Goal: Check status: Check status

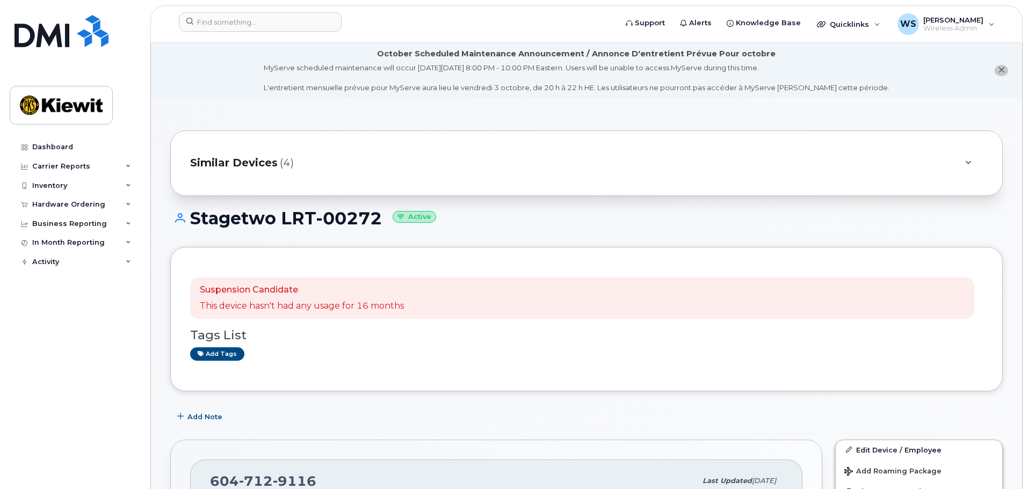
scroll to position [268, 0]
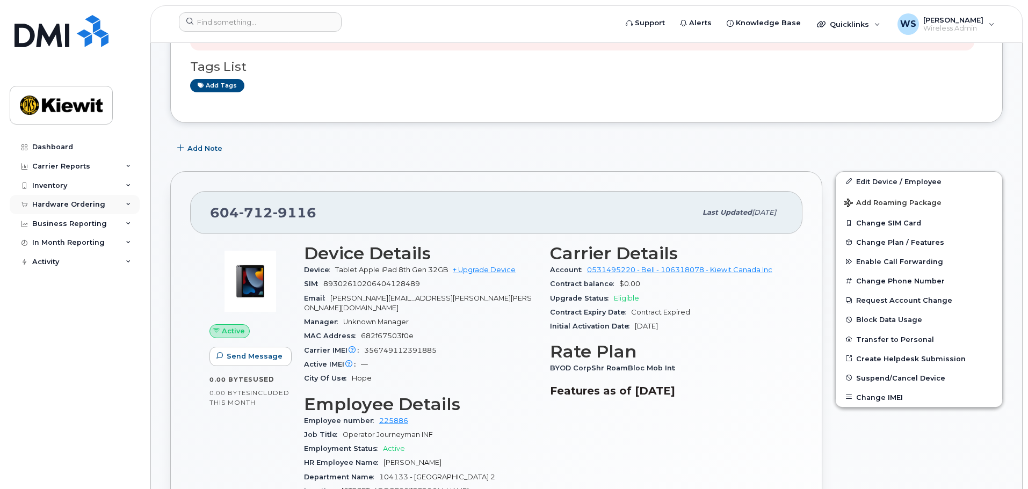
click at [57, 208] on div "Hardware Ordering" at bounding box center [68, 204] width 73 height 9
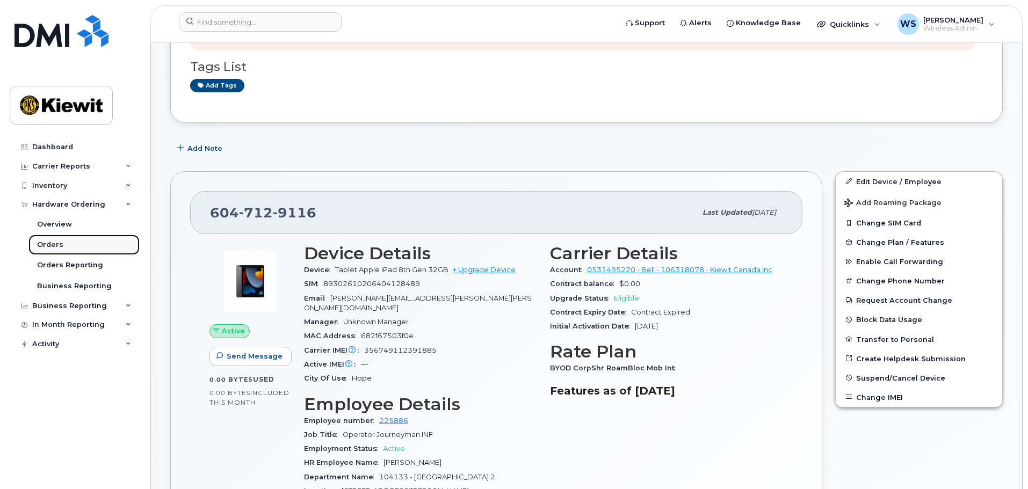
click at [46, 243] on div "Orders" at bounding box center [50, 245] width 26 height 10
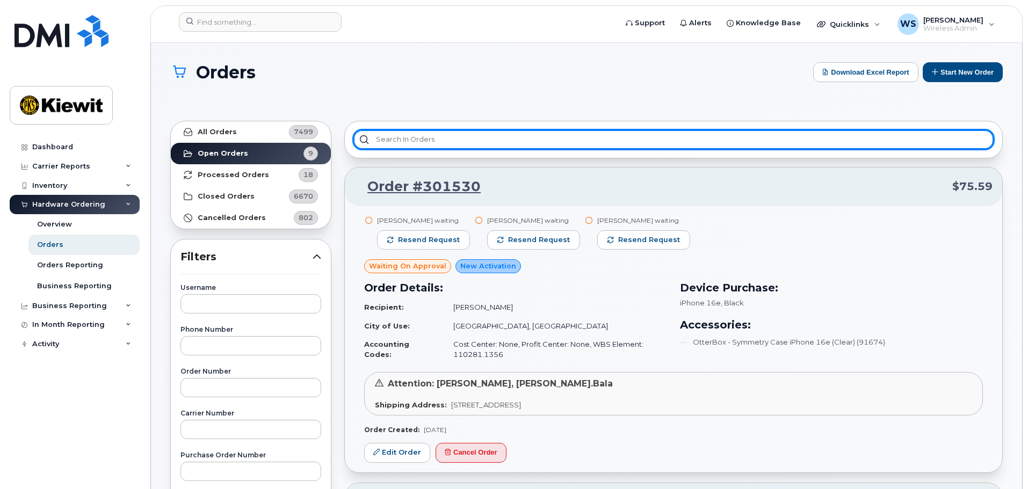
click at [416, 135] on input "text" at bounding box center [673, 139] width 640 height 19
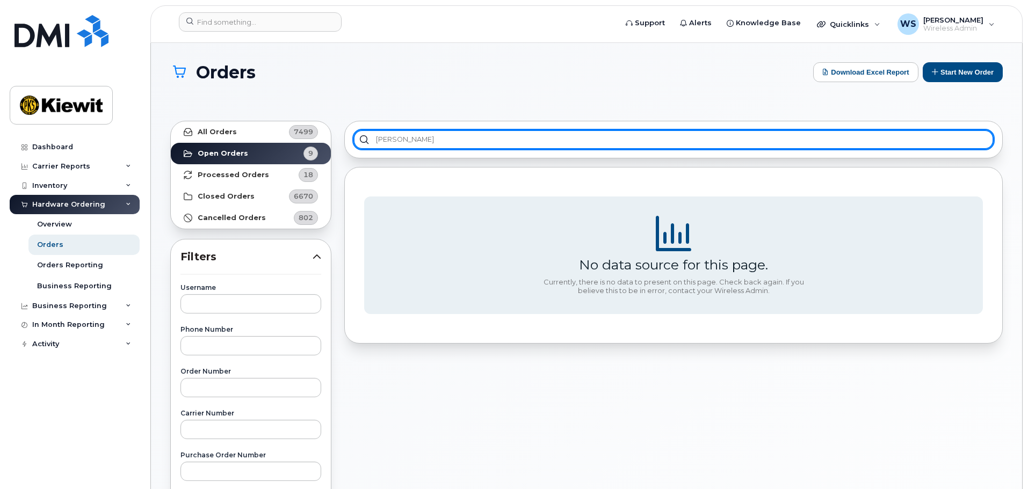
type input "emad"
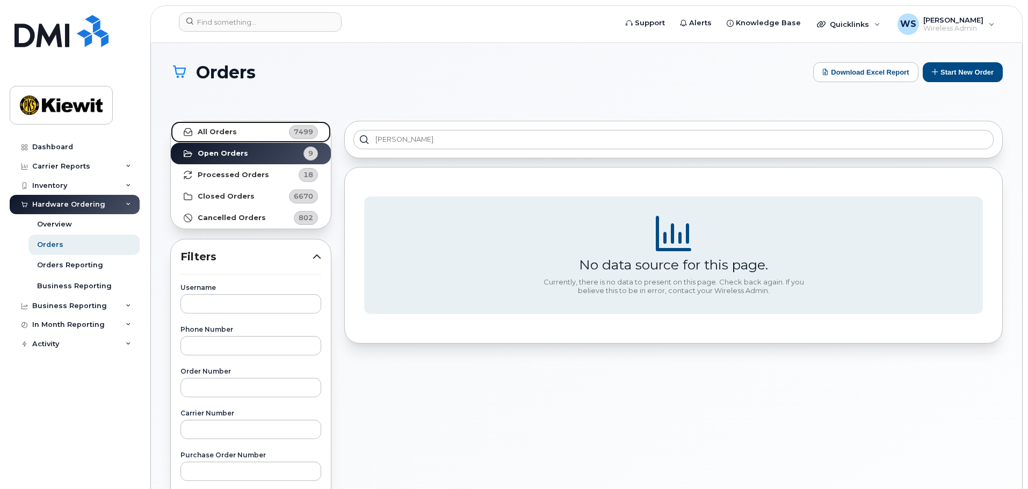
click at [245, 134] on link "All Orders 7499" at bounding box center [251, 131] width 160 height 21
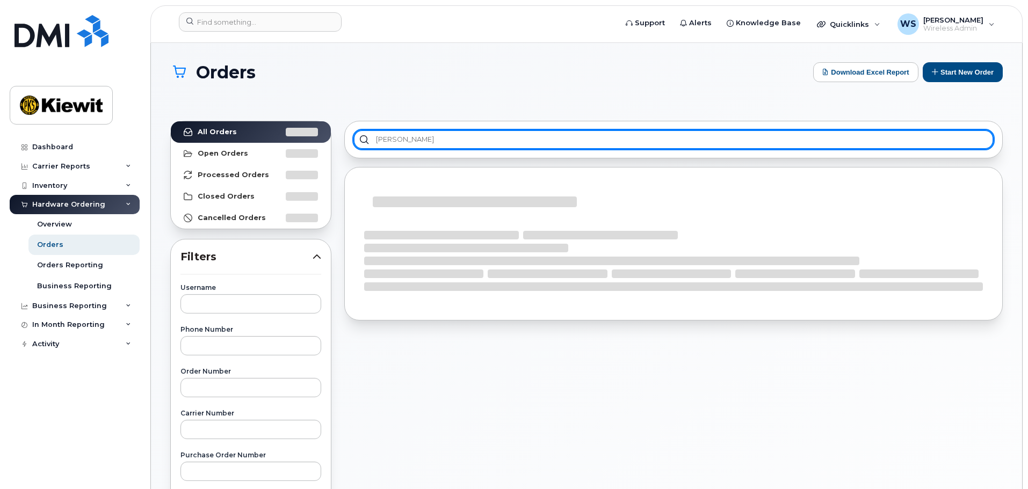
click at [468, 138] on input "emad" at bounding box center [673, 139] width 640 height 19
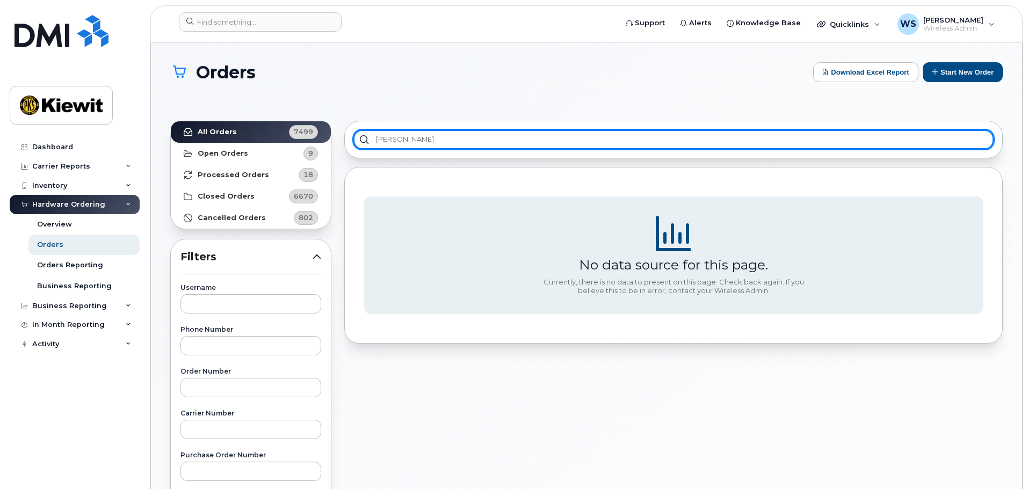
click at [423, 132] on input "emad" at bounding box center [673, 139] width 640 height 19
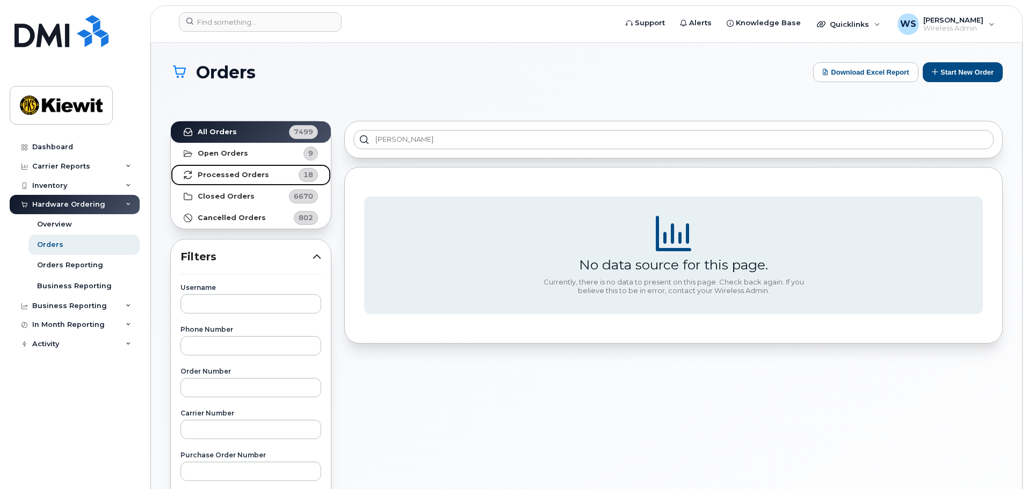
click at [225, 171] on strong "Processed Orders" at bounding box center [233, 175] width 71 height 9
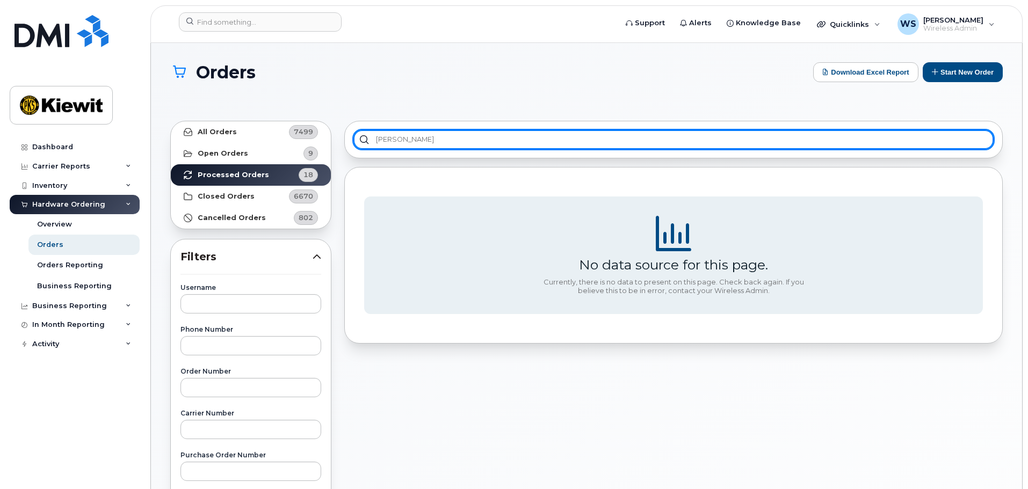
click at [498, 143] on input "emad" at bounding box center [673, 139] width 640 height 19
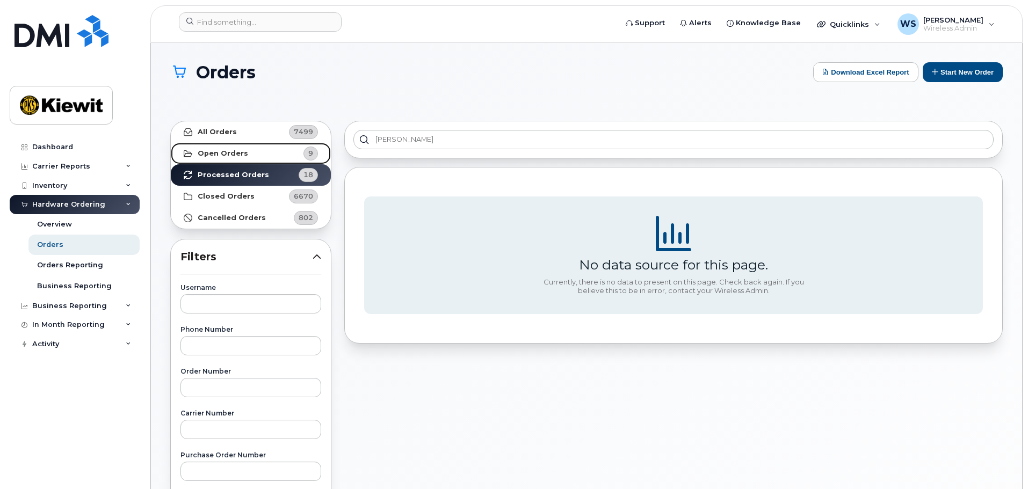
click at [246, 153] on link "Open Orders 9" at bounding box center [251, 153] width 160 height 21
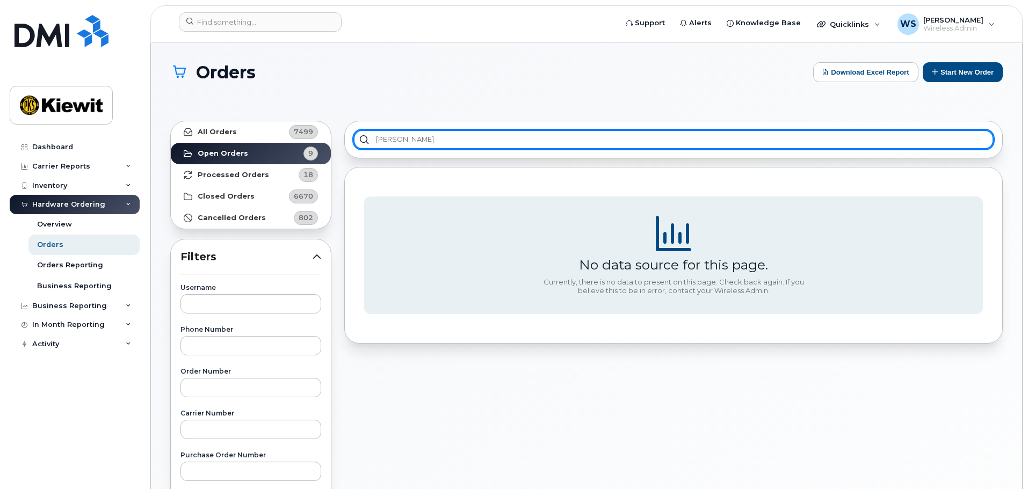
click at [410, 136] on input "emad" at bounding box center [673, 139] width 640 height 19
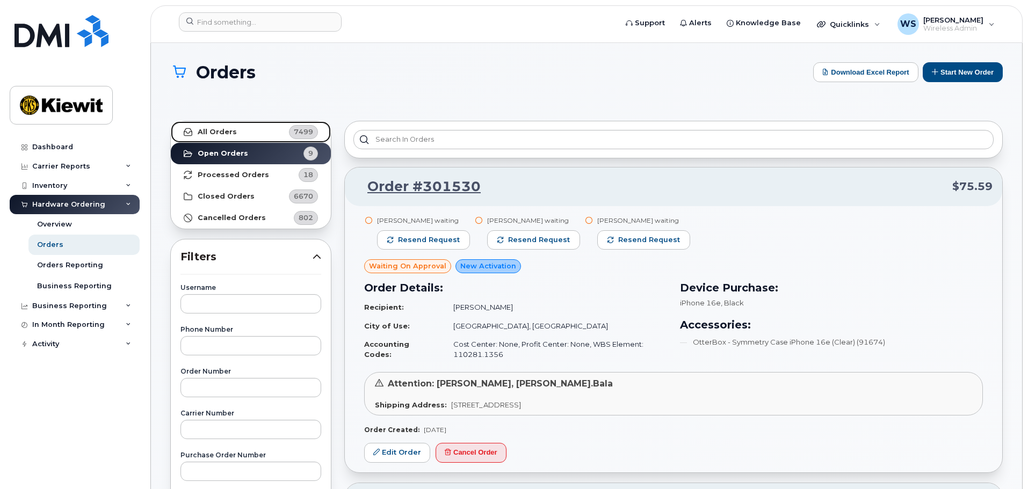
click at [221, 141] on link "All Orders 7499" at bounding box center [251, 131] width 160 height 21
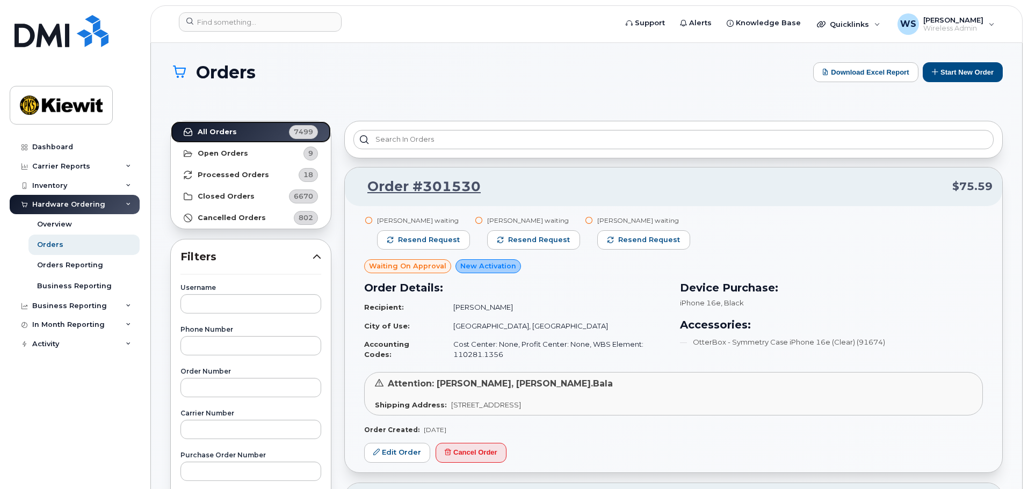
click at [223, 134] on strong "All Orders" at bounding box center [217, 132] width 39 height 9
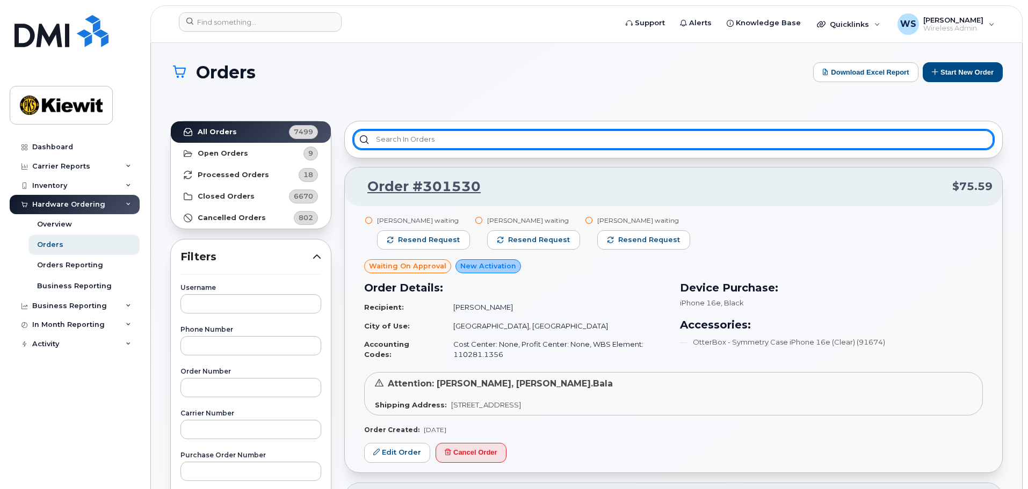
click at [464, 140] on input "text" at bounding box center [673, 139] width 640 height 19
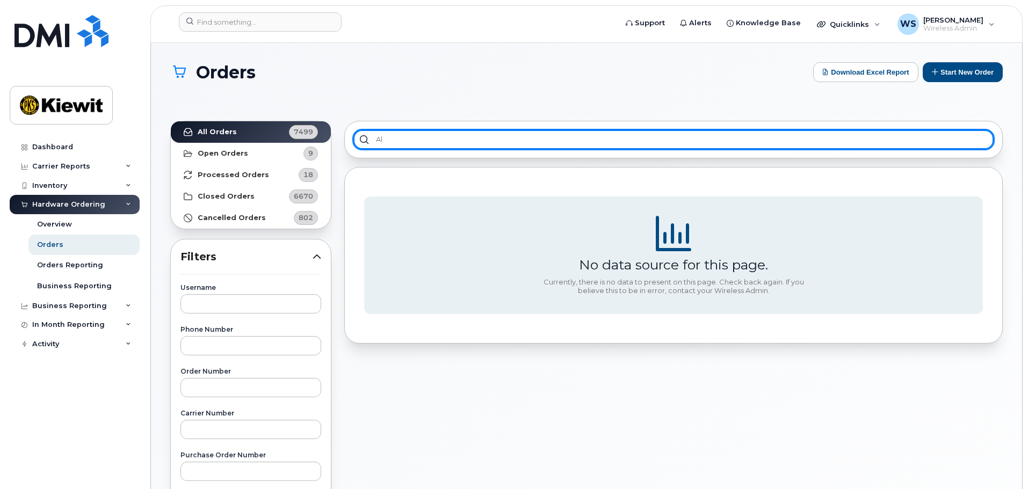
type input "a"
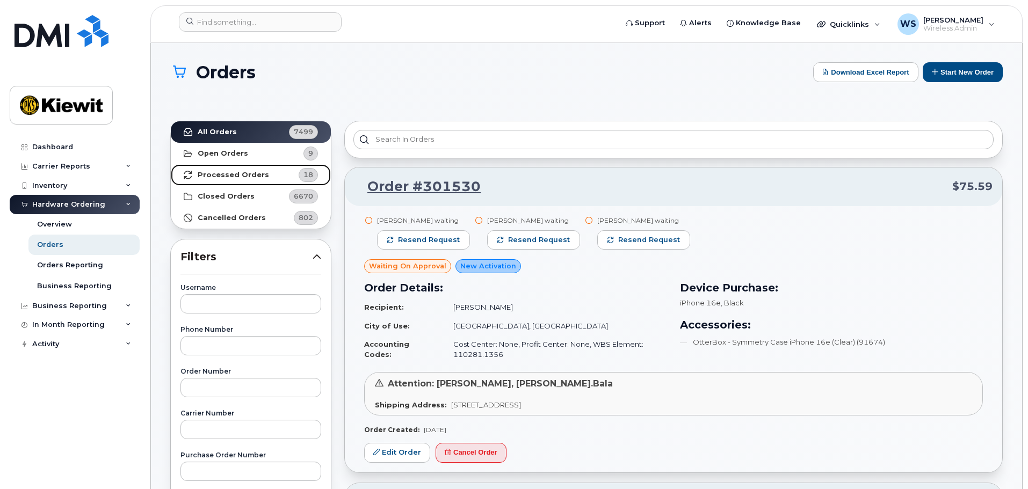
click at [223, 183] on link "Processed Orders 18" at bounding box center [251, 174] width 160 height 21
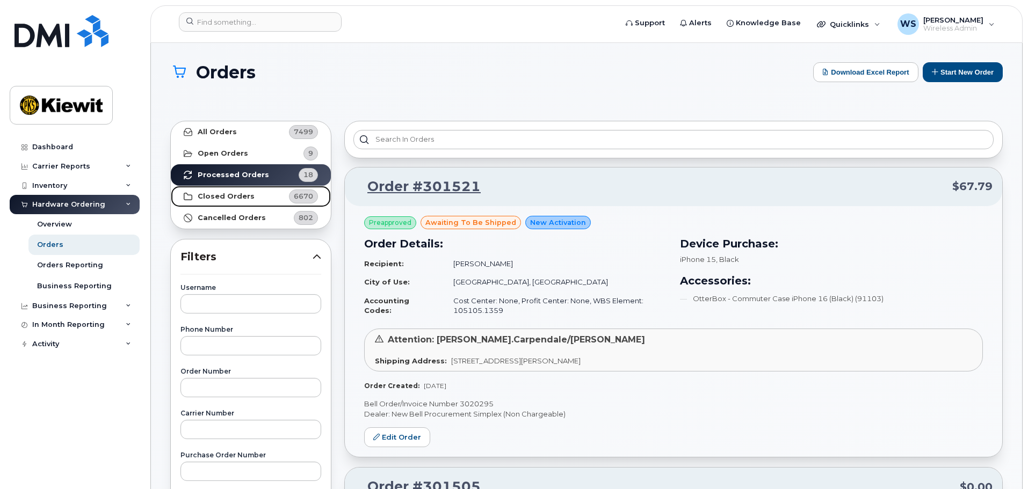
click at [215, 199] on strong "Closed Orders" at bounding box center [226, 196] width 57 height 9
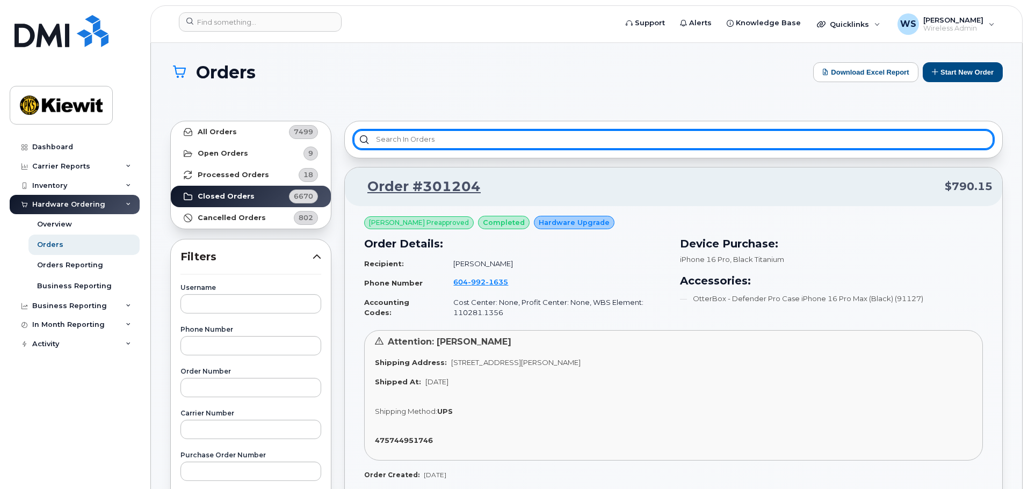
click at [466, 136] on input "text" at bounding box center [673, 139] width 640 height 19
type input "e"
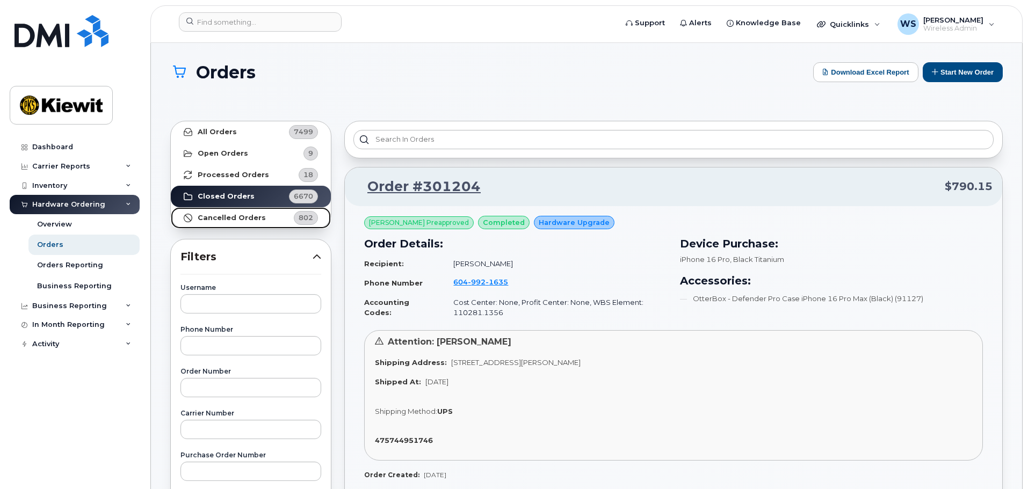
click at [226, 208] on link "Cancelled Orders 802" at bounding box center [251, 217] width 160 height 21
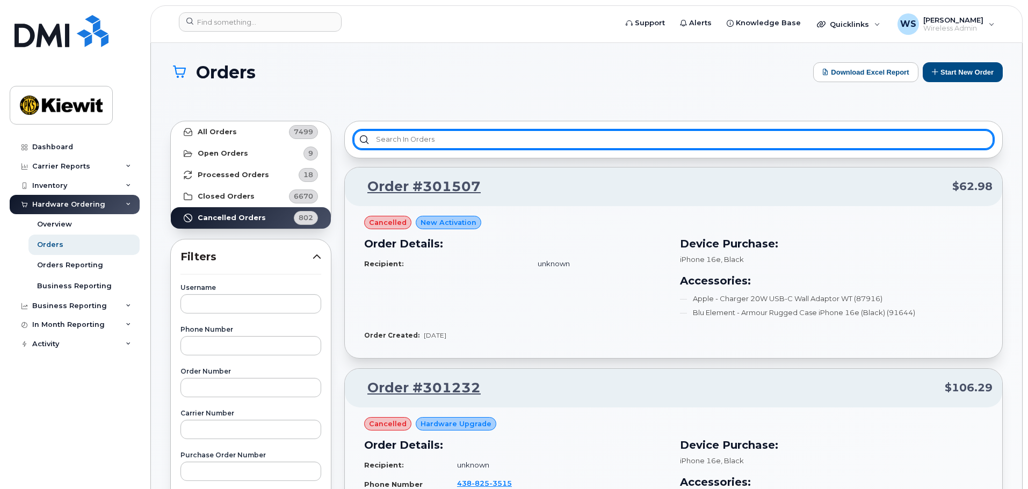
click at [477, 143] on input "text" at bounding box center [673, 139] width 640 height 19
type input "e"
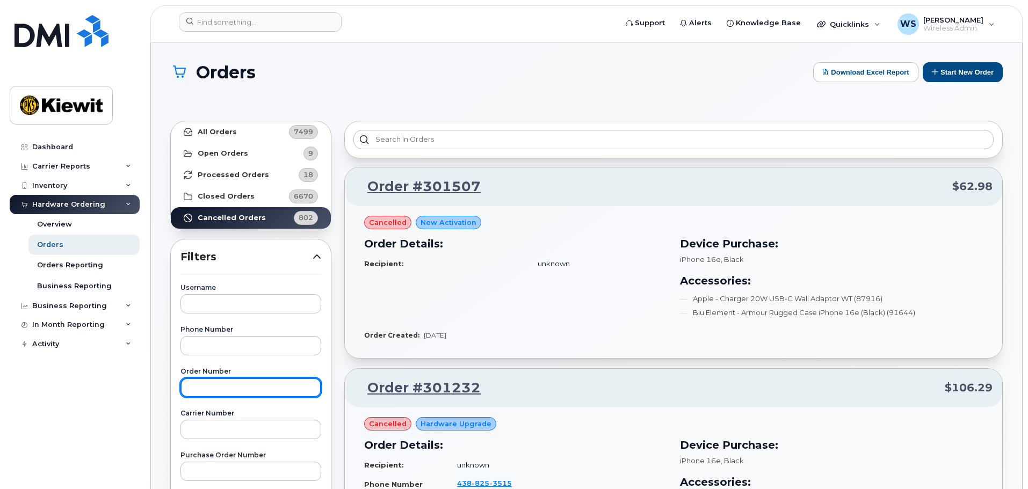
click at [230, 387] on input "text" at bounding box center [250, 387] width 141 height 19
click at [212, 131] on strong "All Orders" at bounding box center [217, 132] width 39 height 9
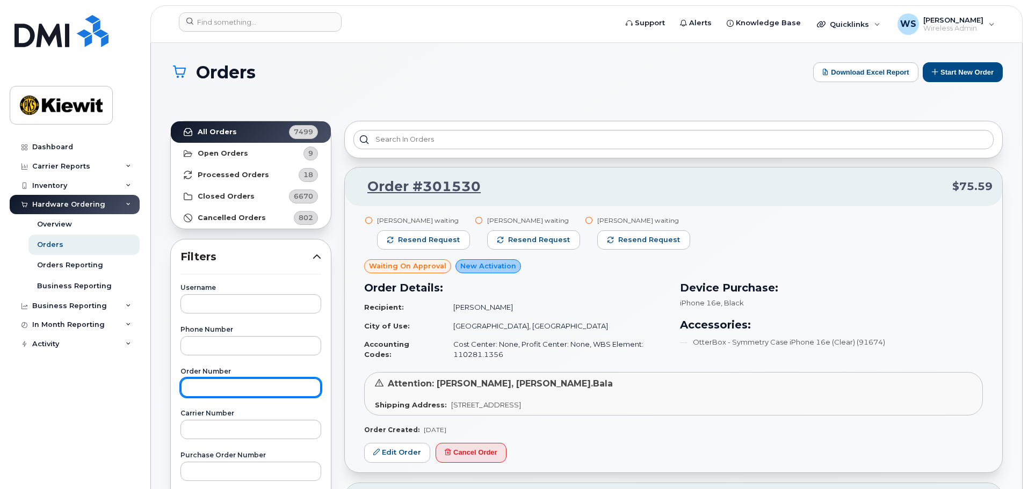
click at [247, 380] on input "text" at bounding box center [250, 387] width 141 height 19
paste input "299680"
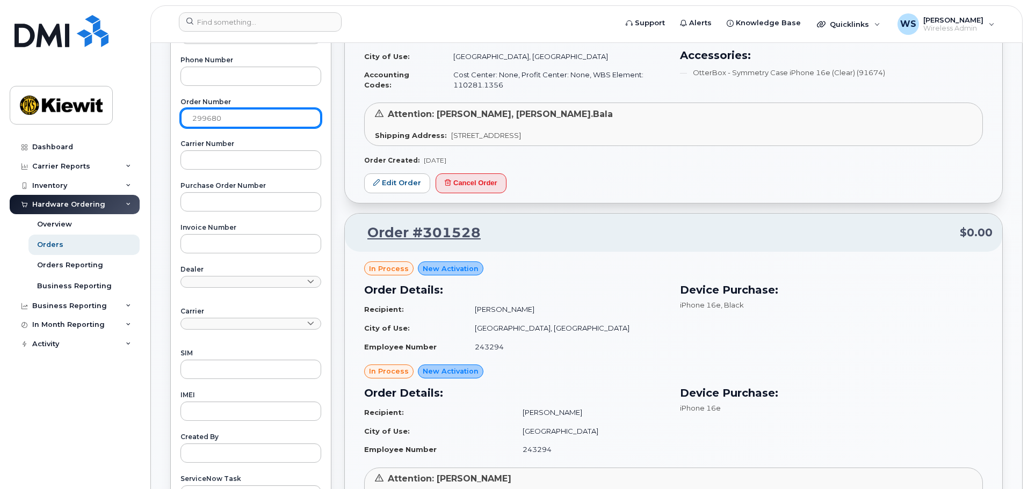
scroll to position [268, 0]
type input "299680"
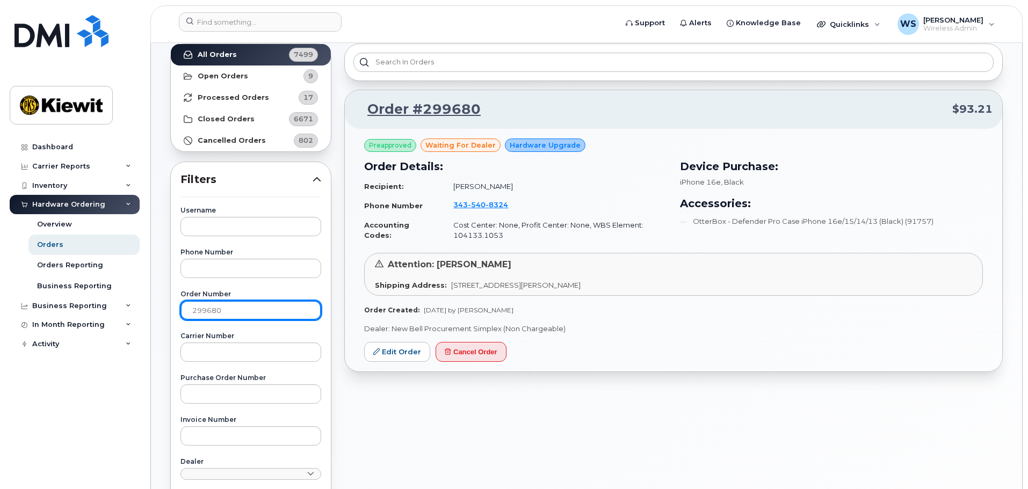
scroll to position [54, 0]
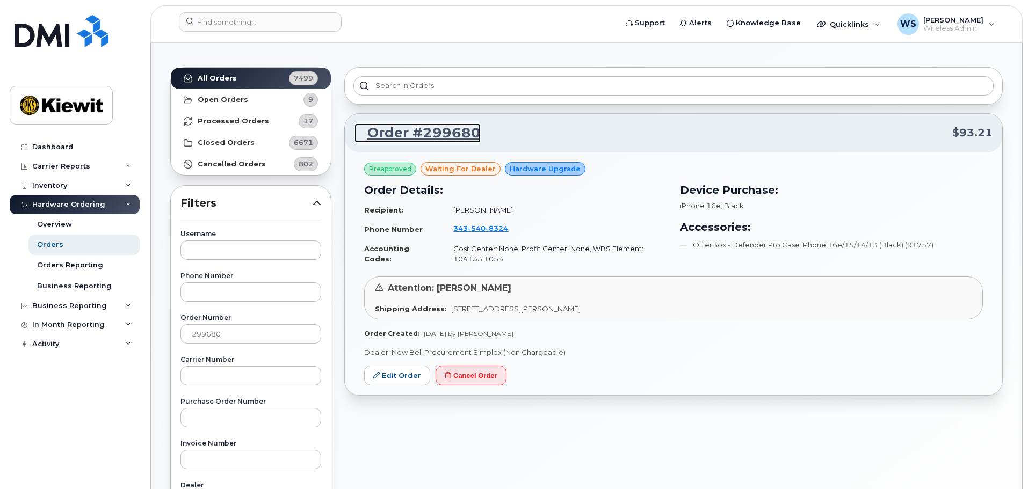
click at [457, 133] on link "Order #299680" at bounding box center [417, 133] width 126 height 19
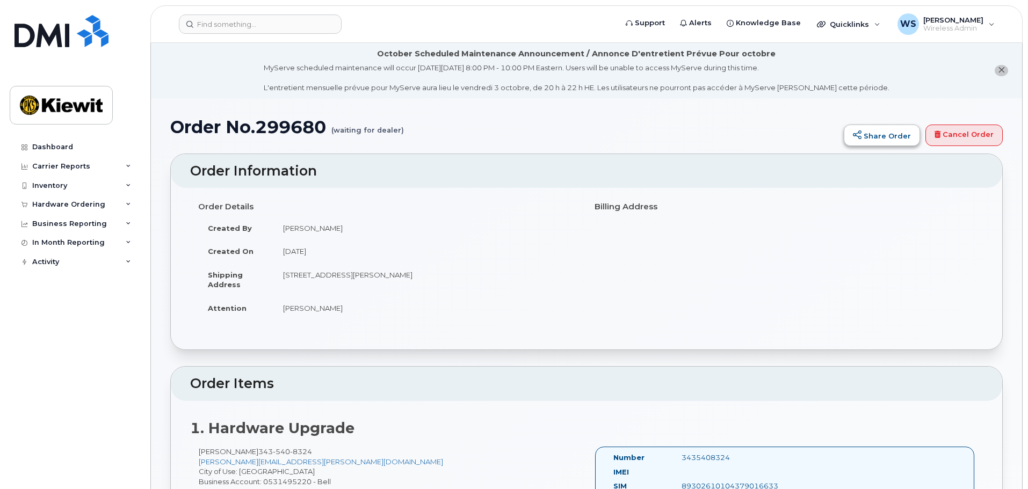
click at [873, 141] on link "Share Order" at bounding box center [882, 135] width 76 height 21
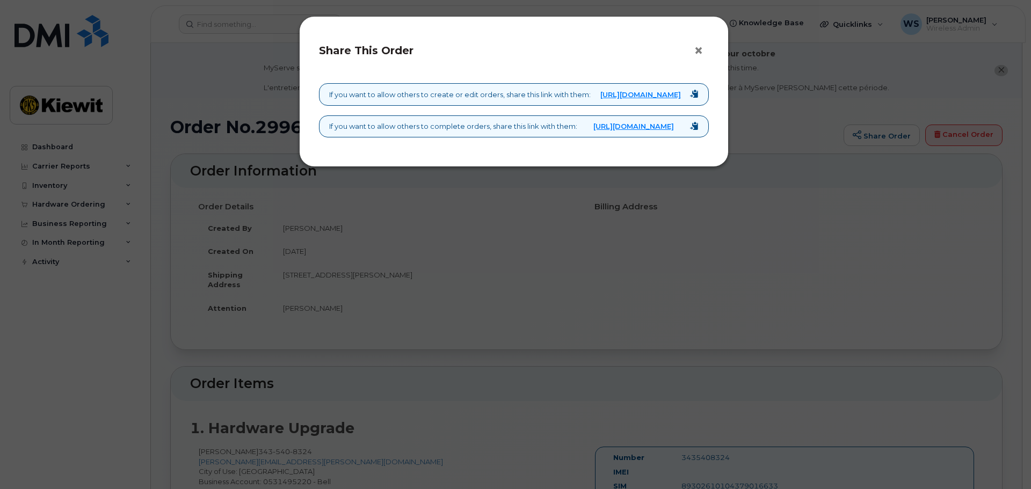
click at [699, 54] on button "×" at bounding box center [701, 51] width 15 height 16
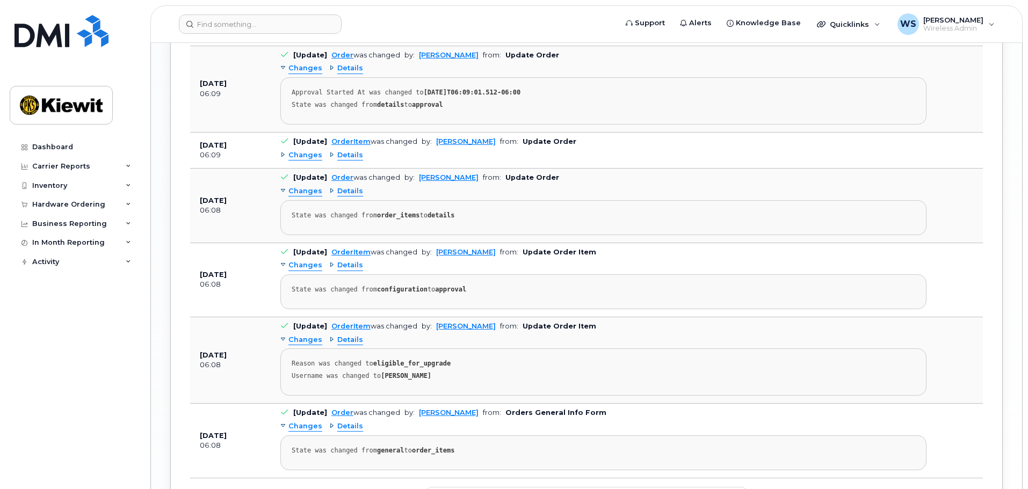
scroll to position [1436, 0]
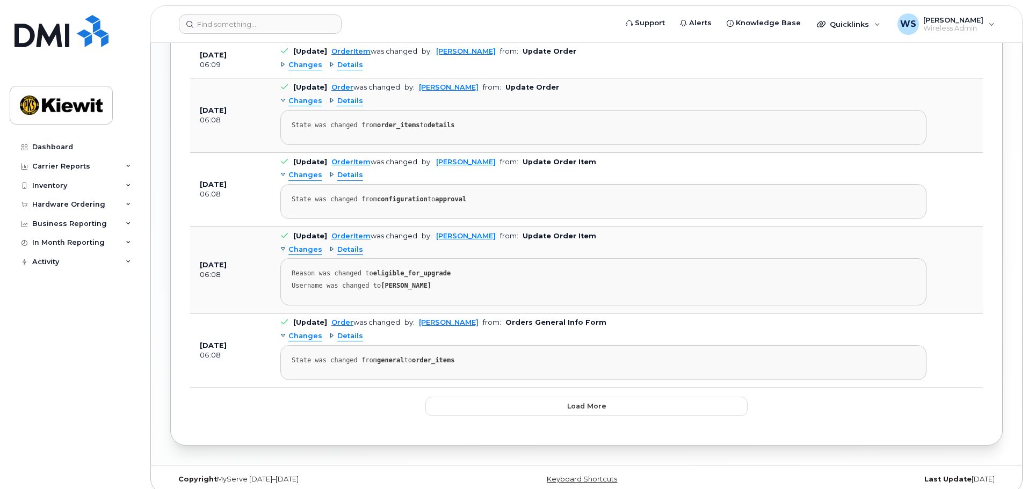
click at [340, 331] on span "Details" at bounding box center [350, 336] width 26 height 10
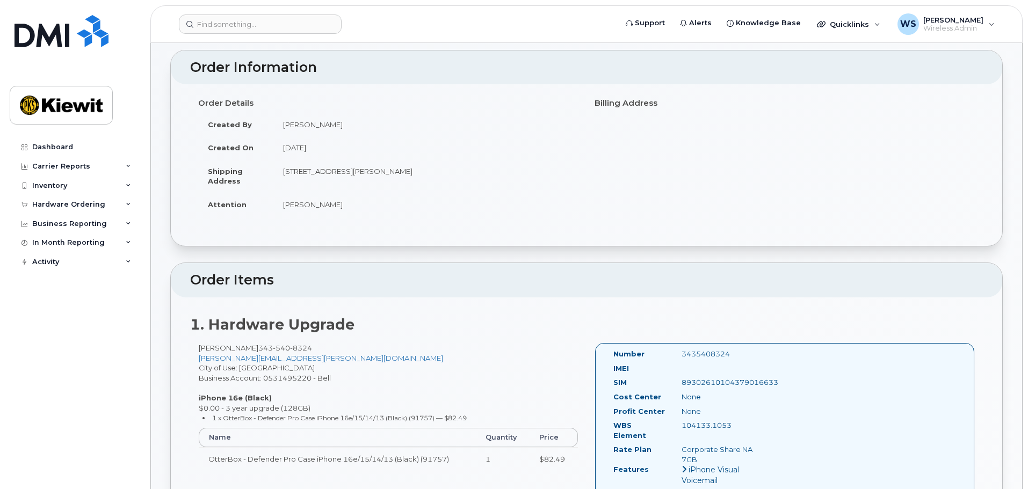
scroll to position [0, 0]
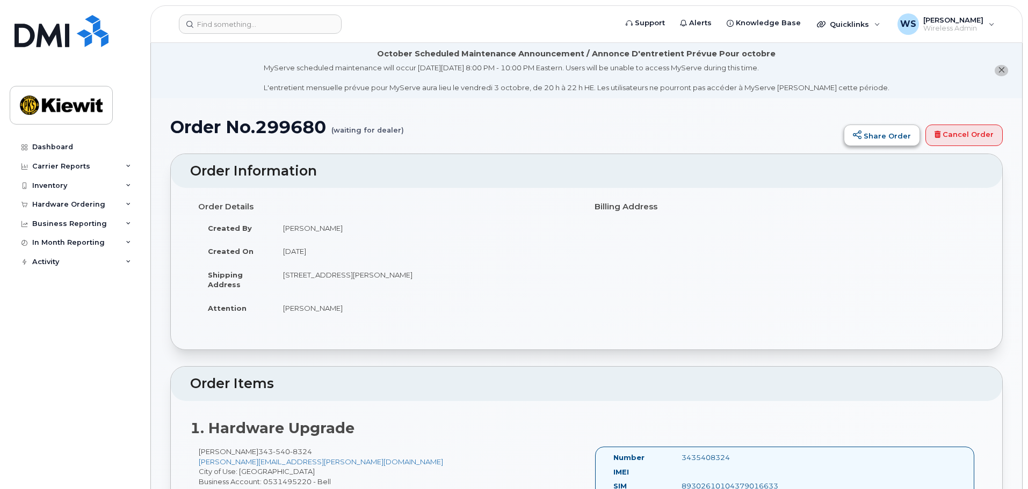
click at [878, 134] on link "Share Order" at bounding box center [882, 135] width 76 height 21
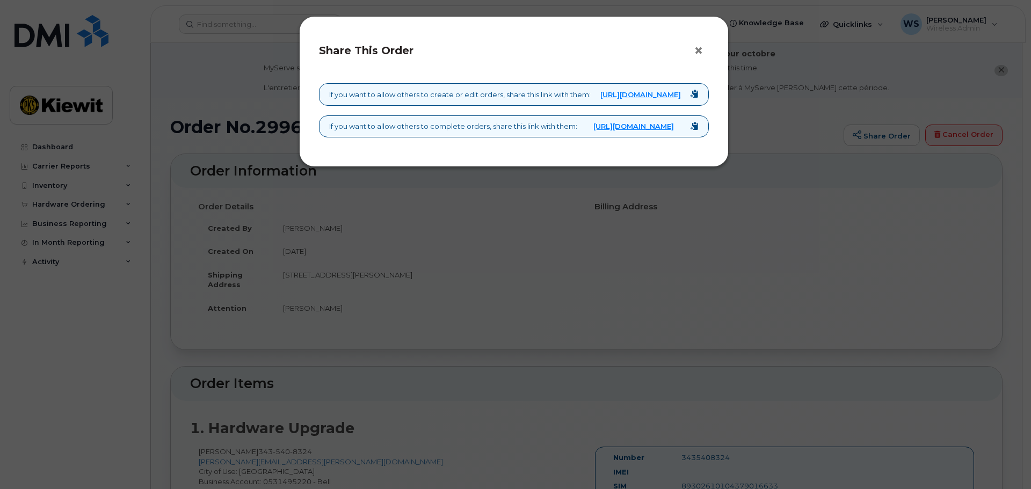
click at [705, 48] on button "×" at bounding box center [701, 51] width 15 height 16
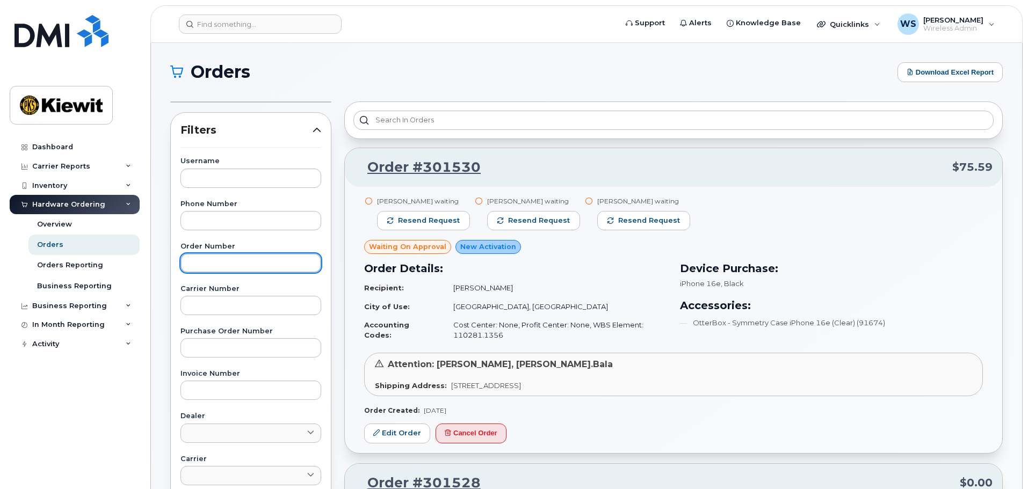
click at [208, 256] on input "text" at bounding box center [250, 262] width 141 height 19
paste input "299681"
type input "299681"
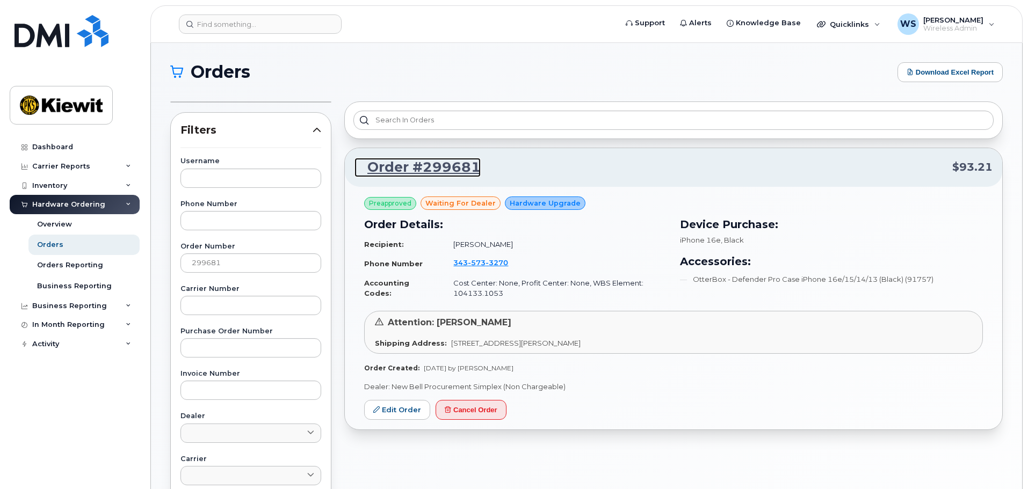
click at [410, 166] on link "Order #299681" at bounding box center [417, 167] width 126 height 19
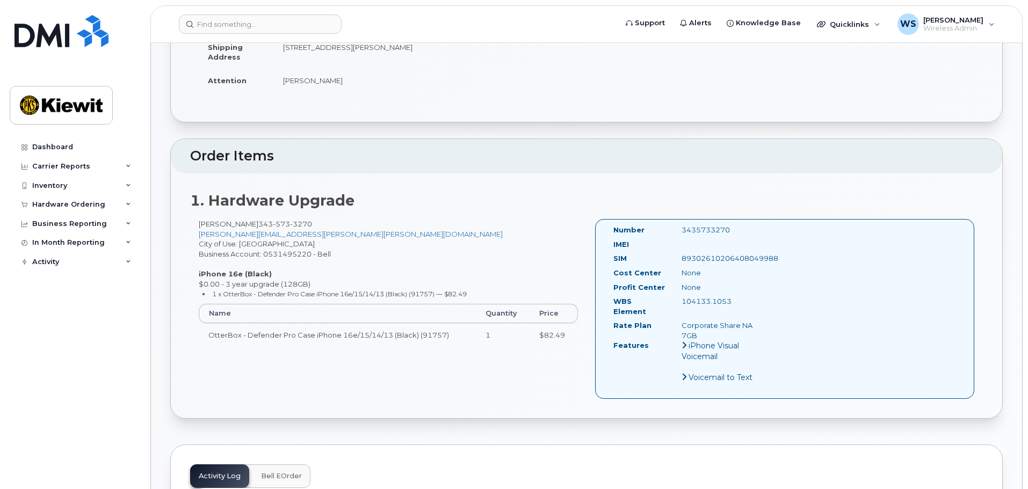
scroll to position [107, 0]
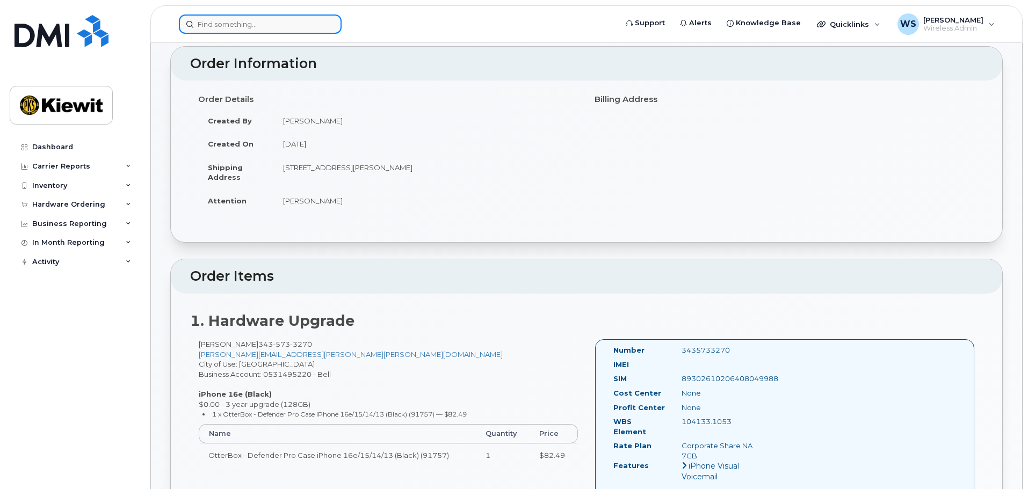
click at [268, 21] on input at bounding box center [260, 23] width 163 height 19
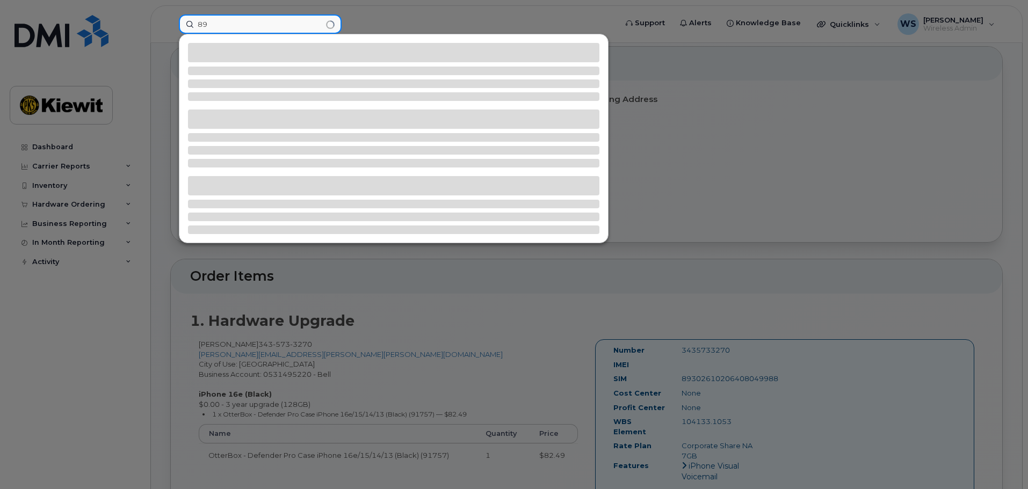
type input "8"
type input "3"
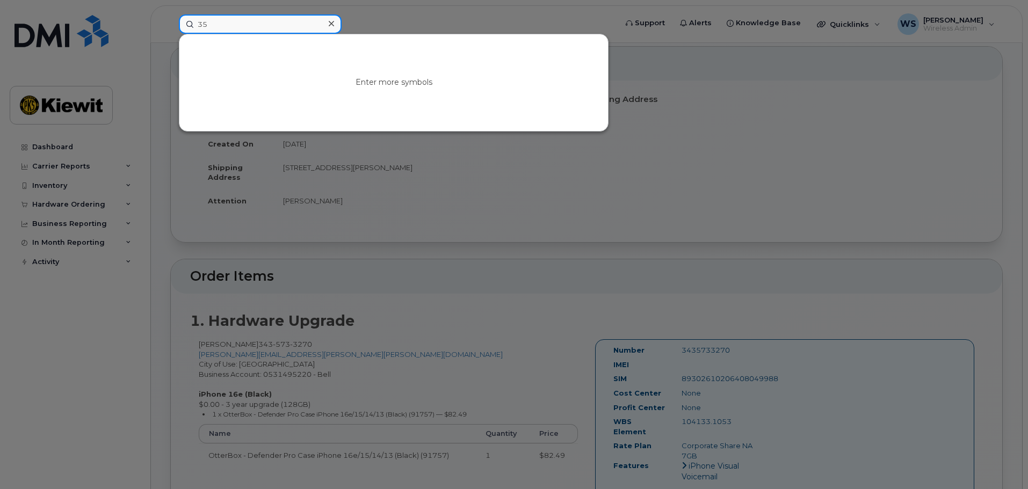
type input "3"
type input "t"
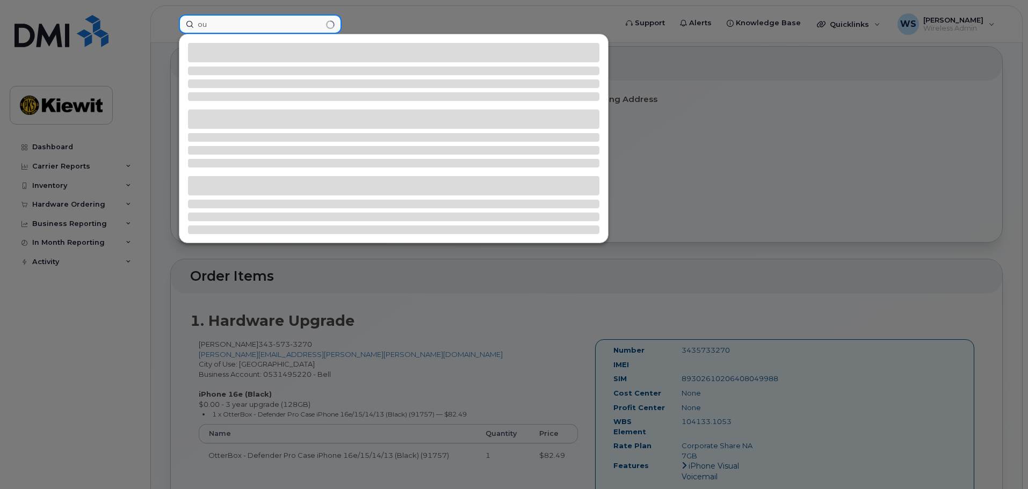
type input "o"
